Goal: Information Seeking & Learning: Learn about a topic

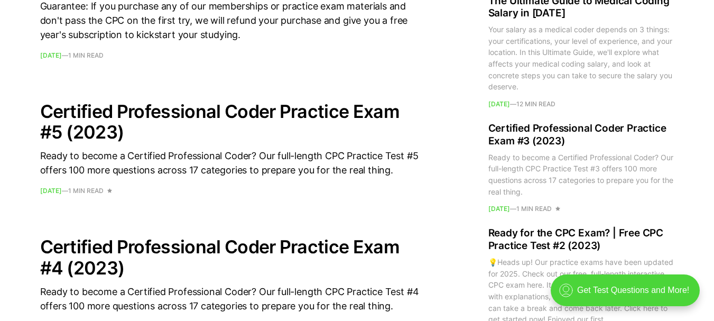
scroll to position [952, 0]
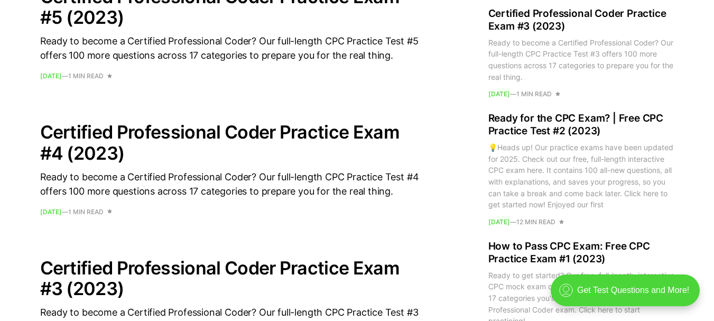
click at [212, 135] on h2 "Certified Professional Coder Practice Exam #4 (2023)" at bounding box center [230, 142] width 381 height 41
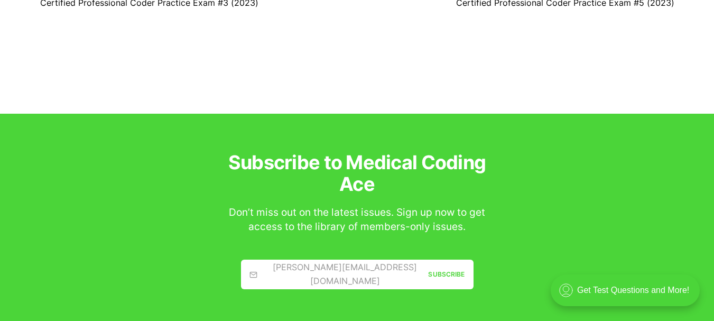
scroll to position [899, 0]
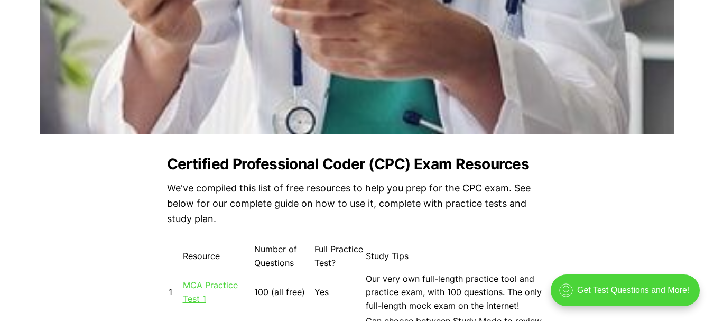
scroll to position [1005, 0]
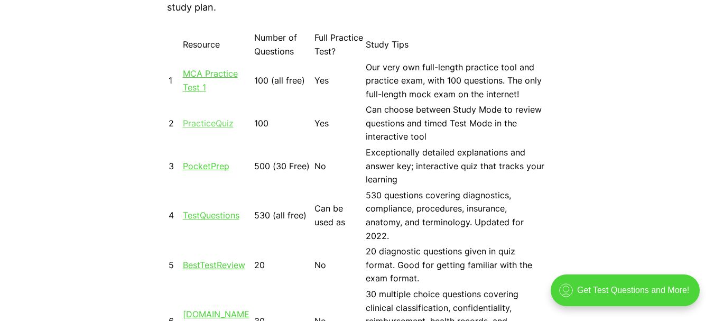
click at [198, 122] on link "PracticeQuiz" at bounding box center [208, 123] width 51 height 11
click at [218, 268] on link "BestTestReview" at bounding box center [214, 265] width 62 height 11
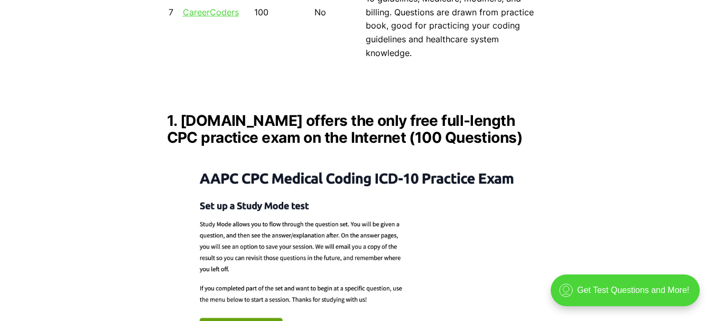
scroll to position [1428, 0]
